Goal: Book appointment/travel/reservation

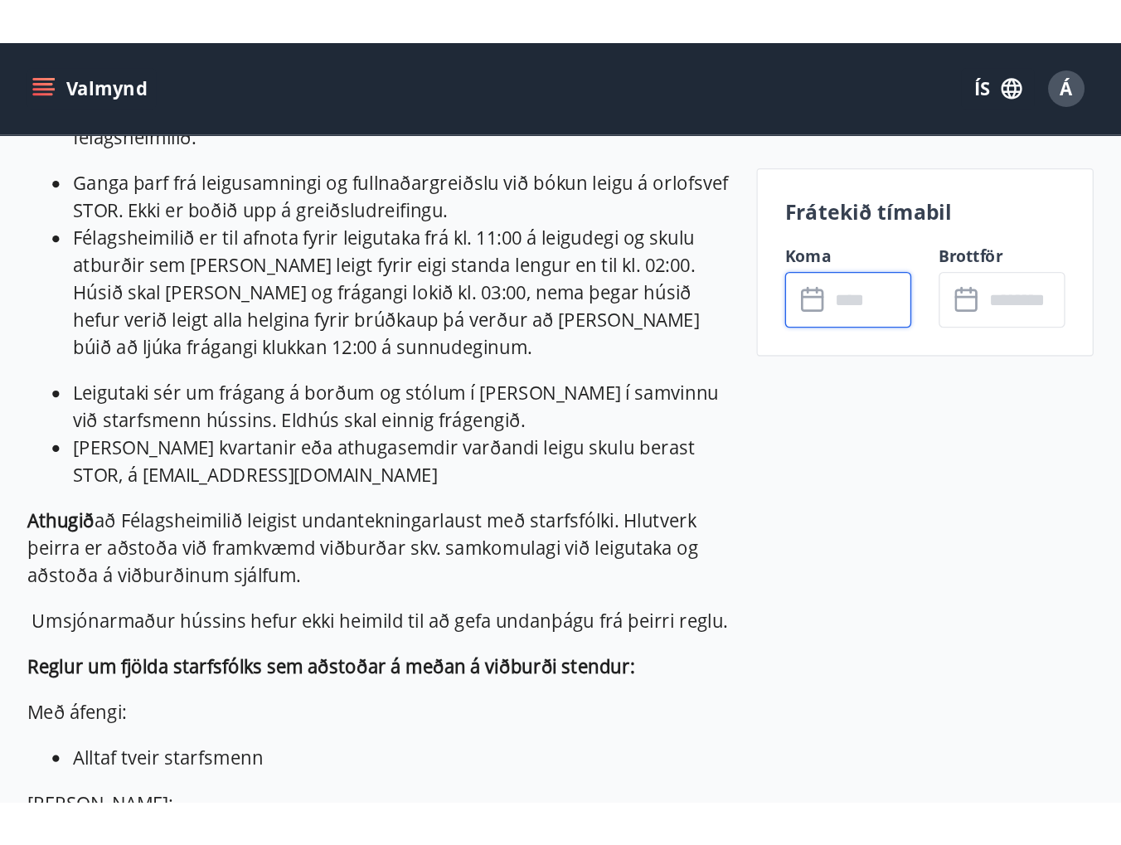
scroll to position [1676, 0]
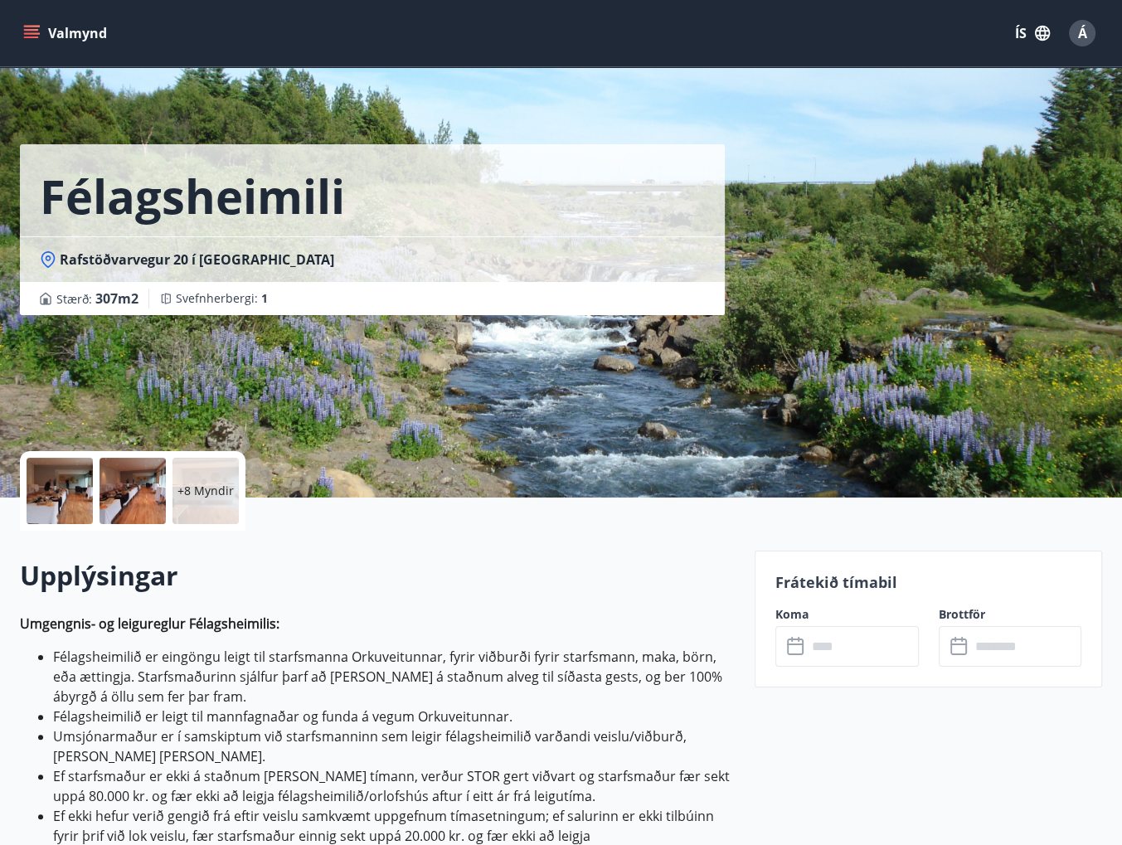
click at [798, 643] on icon at bounding box center [797, 647] width 20 height 20
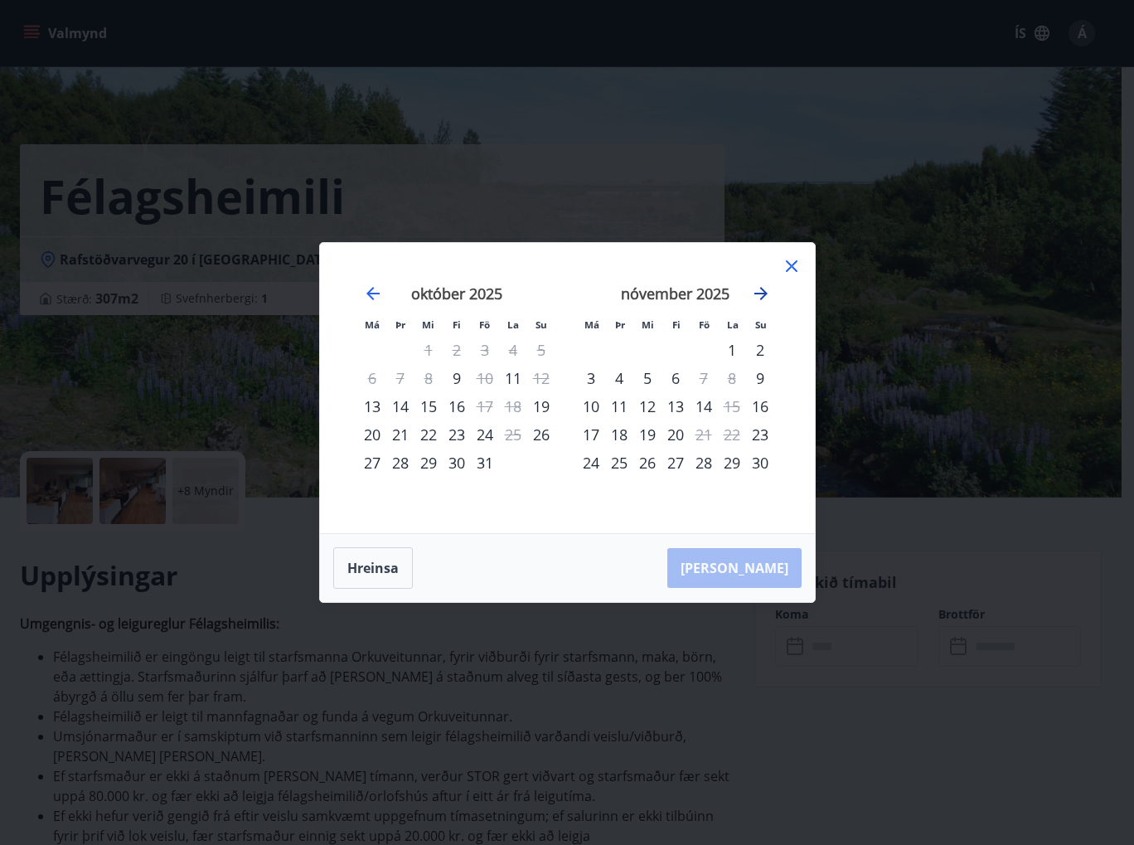
click at [759, 289] on icon "Move forward to switch to the next month." at bounding box center [761, 293] width 13 height 13
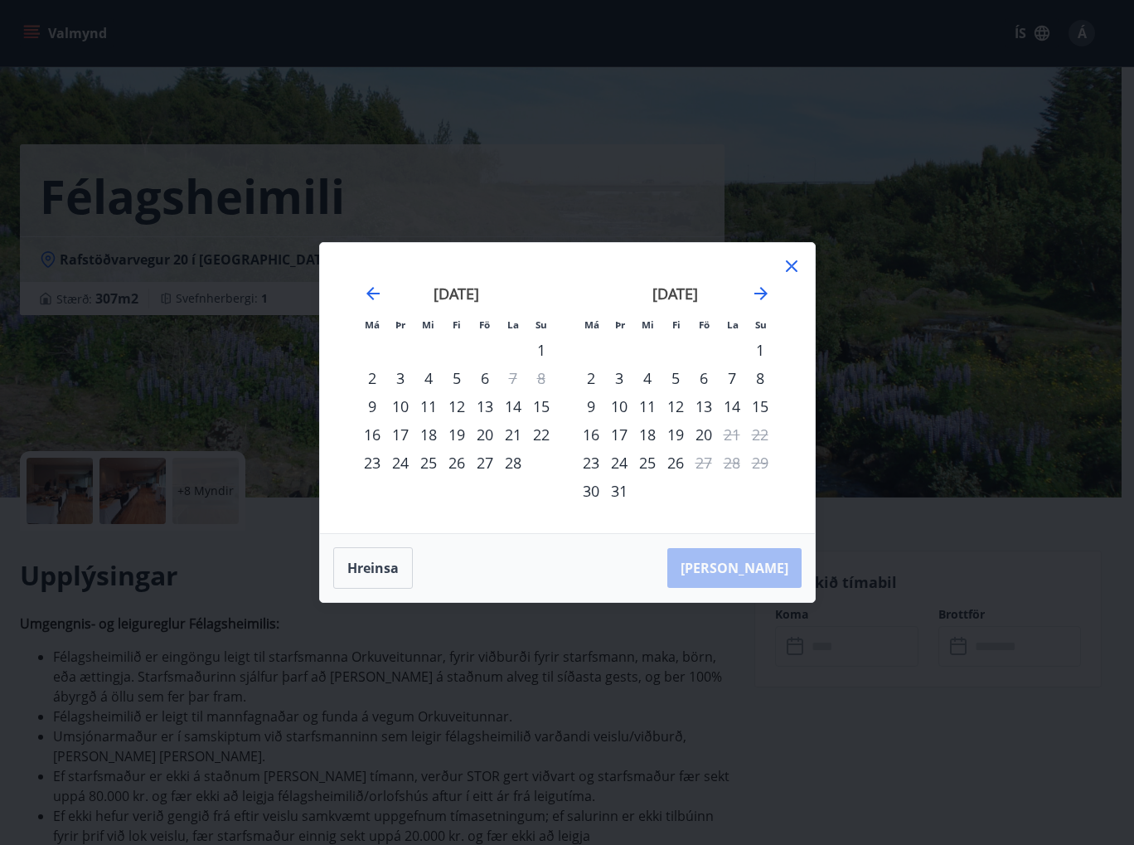
click at [512, 460] on div "28" at bounding box center [513, 463] width 28 height 28
click at [511, 461] on div "28" at bounding box center [513, 463] width 28 height 28
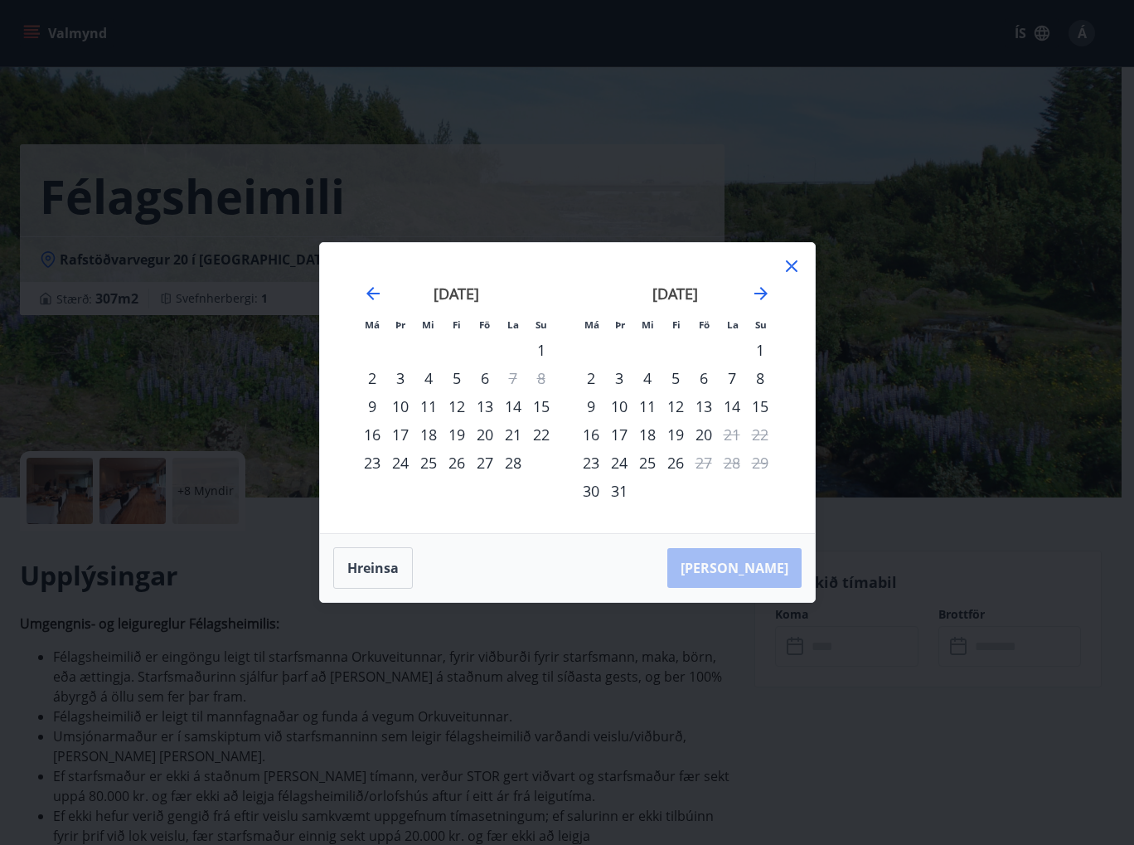
click at [511, 461] on div "28" at bounding box center [513, 463] width 28 height 28
click at [785, 261] on icon at bounding box center [792, 266] width 20 height 20
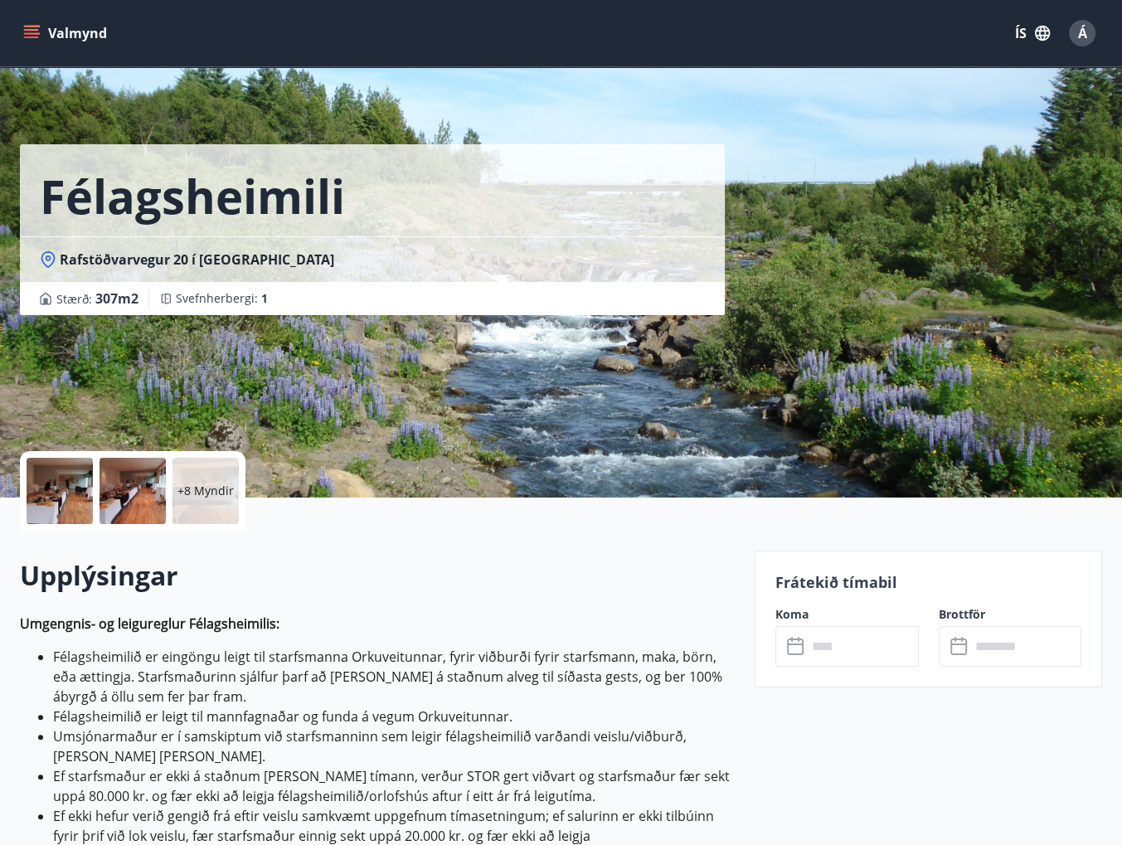
click at [1079, 35] on span "Á" at bounding box center [1082, 33] width 9 height 18
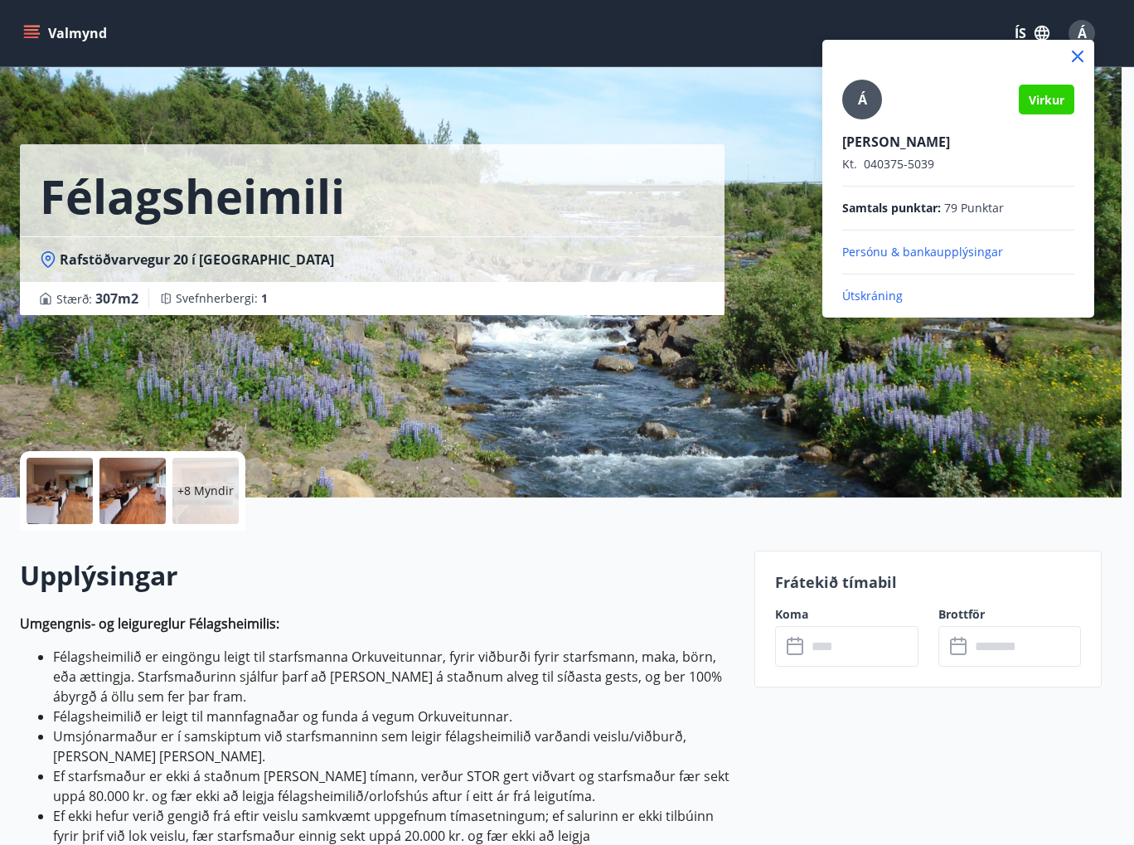
click at [861, 294] on p "Útskráning" at bounding box center [958, 296] width 232 height 17
